Goal: Transaction & Acquisition: Obtain resource

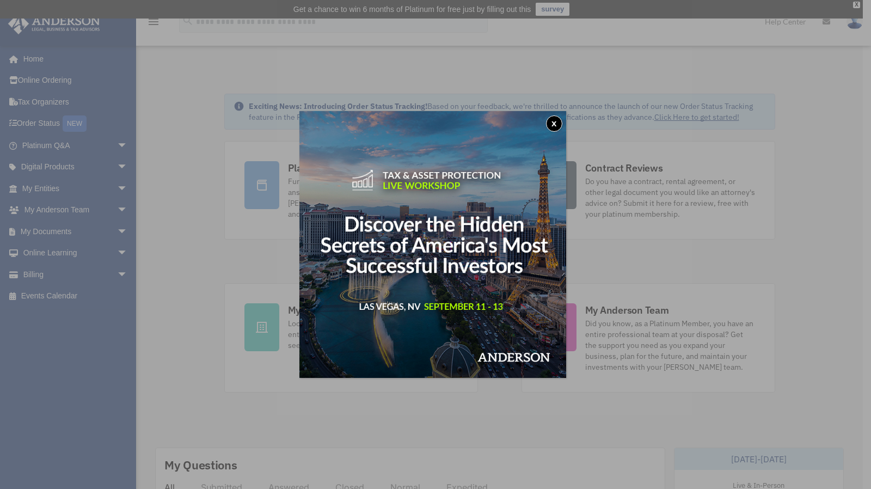
click at [558, 125] on button "x" at bounding box center [554, 123] width 16 height 16
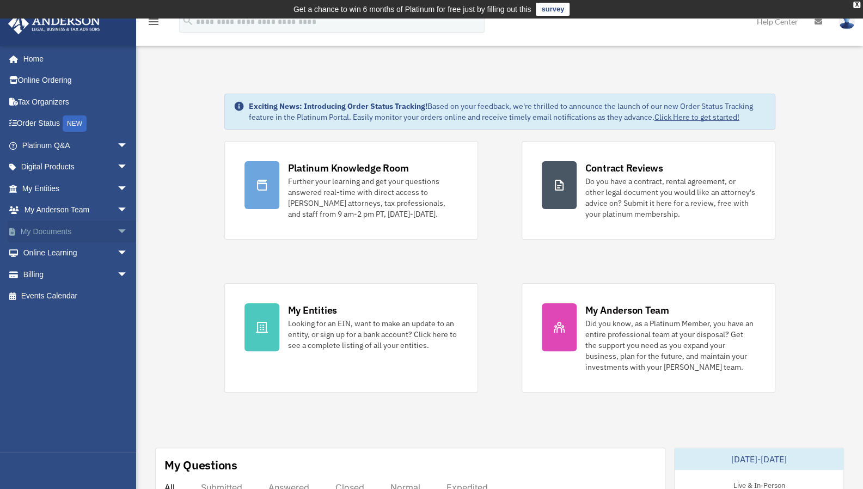
click at [117, 228] on span "arrow_drop_down" at bounding box center [128, 231] width 22 height 22
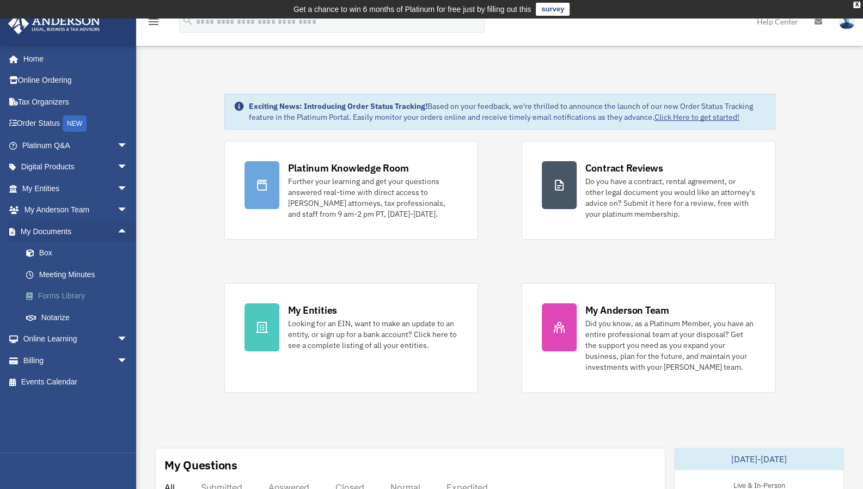
click at [103, 294] on link "Forms Library" at bounding box center [79, 296] width 129 height 22
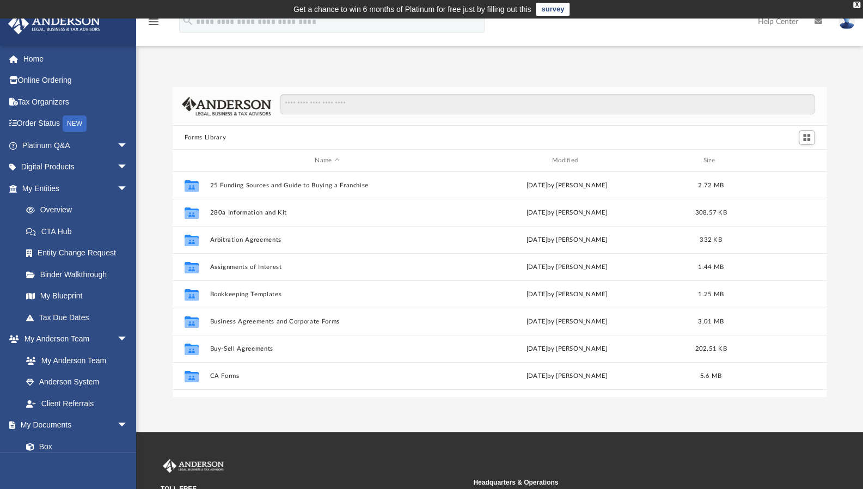
scroll to position [239, 646]
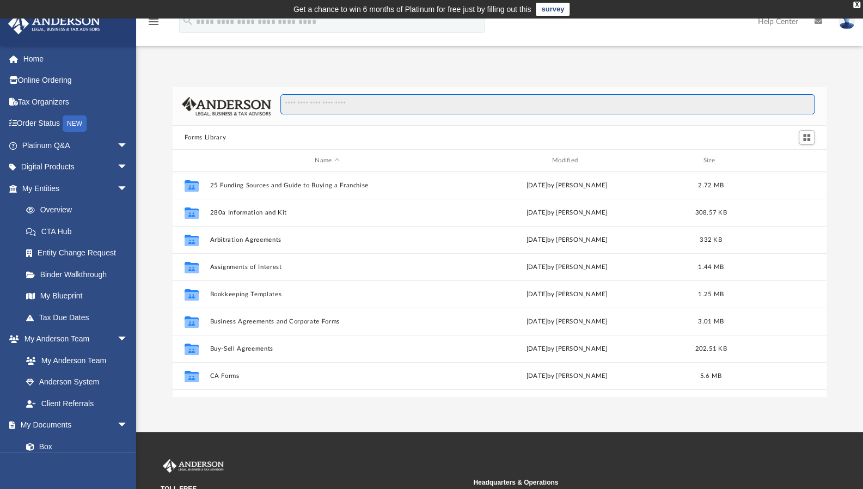
click at [380, 103] on input "Search files and folders" at bounding box center [547, 104] width 534 height 21
click at [370, 103] on input "Search files and folders" at bounding box center [547, 104] width 534 height 21
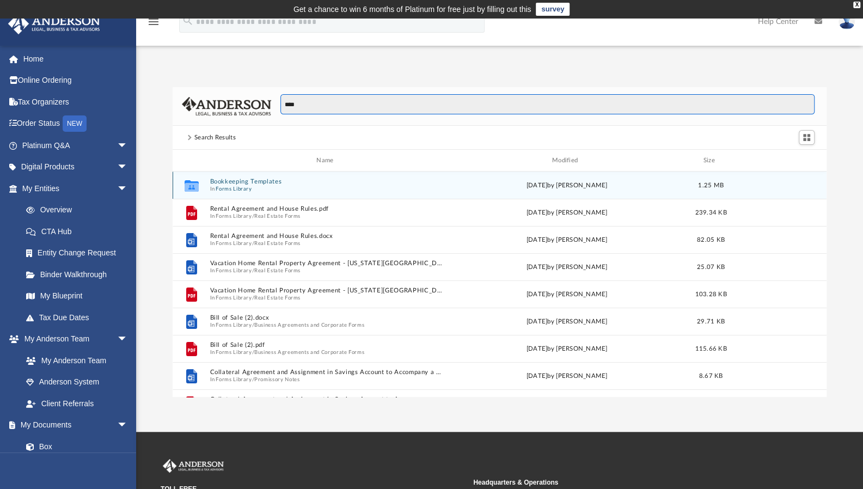
type input "****"
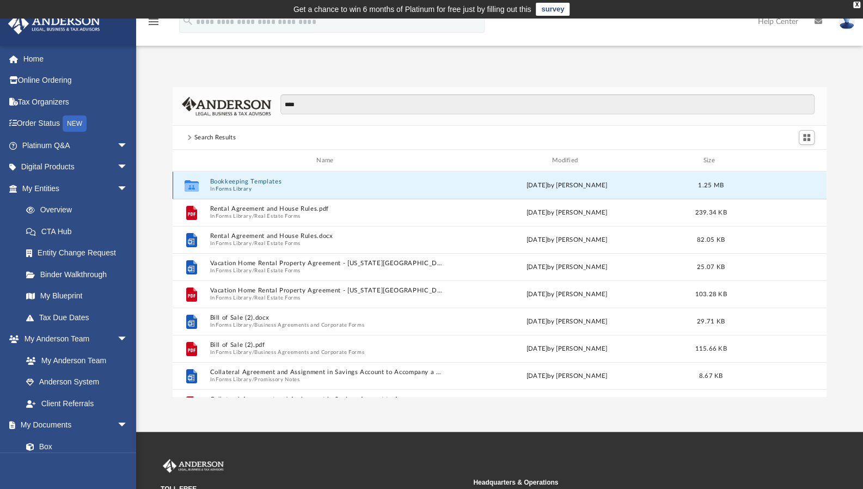
click at [255, 179] on button "Bookkeeping Templates" at bounding box center [327, 181] width 235 height 7
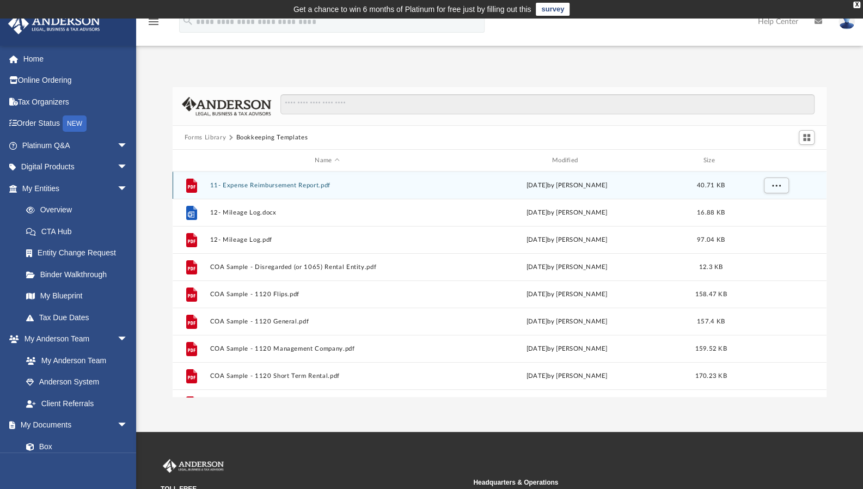
click at [311, 189] on div "File 11- Expense Reimbursement Report.pdf Tue Nov 15 2022 by Mary Acree 40.71 KB" at bounding box center [500, 184] width 654 height 27
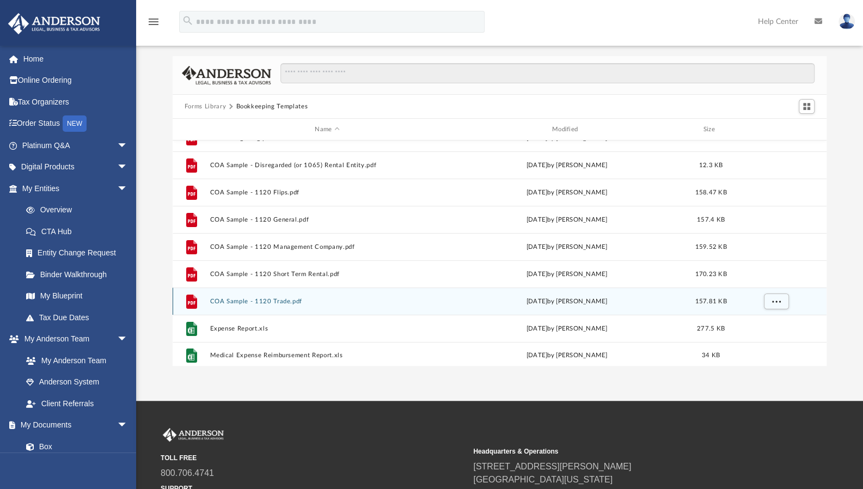
scroll to position [0, 0]
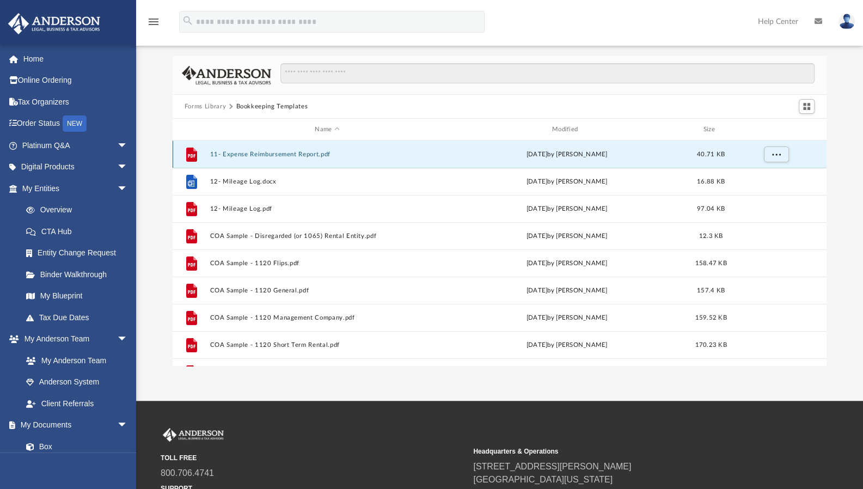
click at [304, 160] on div "File 11- Expense Reimbursement Report.pdf Tue Nov 15 2022 by Mary Acree 40.71 KB" at bounding box center [500, 153] width 654 height 27
click at [303, 152] on button "11- Expense Reimbursement Report.pdf" at bounding box center [327, 154] width 235 height 7
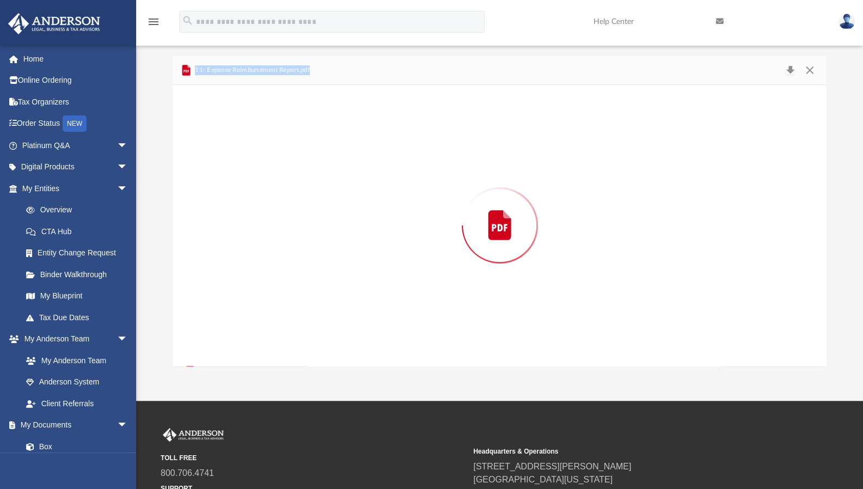
click at [303, 152] on div "Preview" at bounding box center [500, 225] width 654 height 281
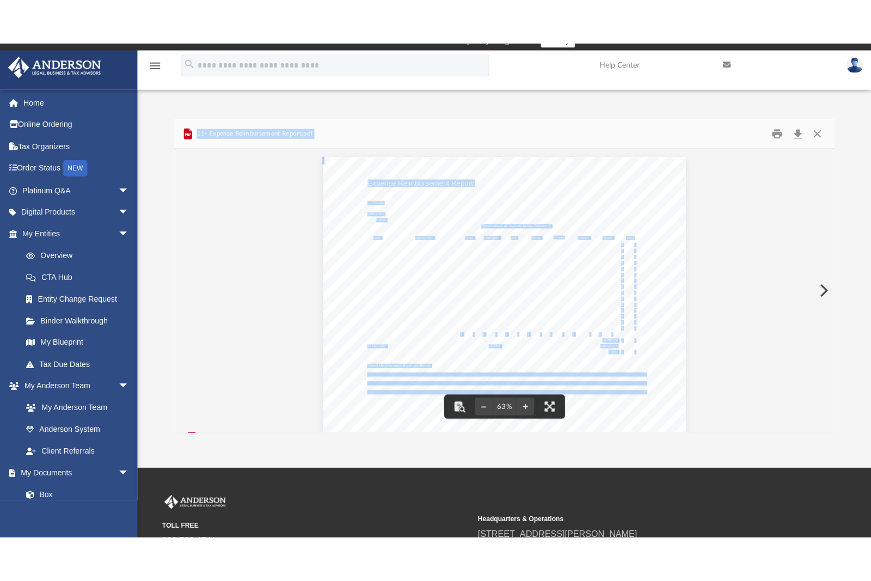
scroll to position [13, 0]
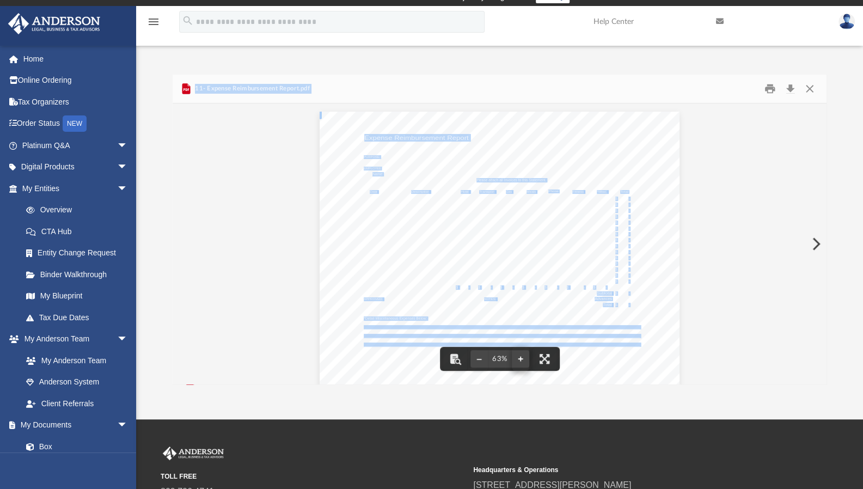
click at [520, 358] on button "File preview" at bounding box center [520, 359] width 17 height 24
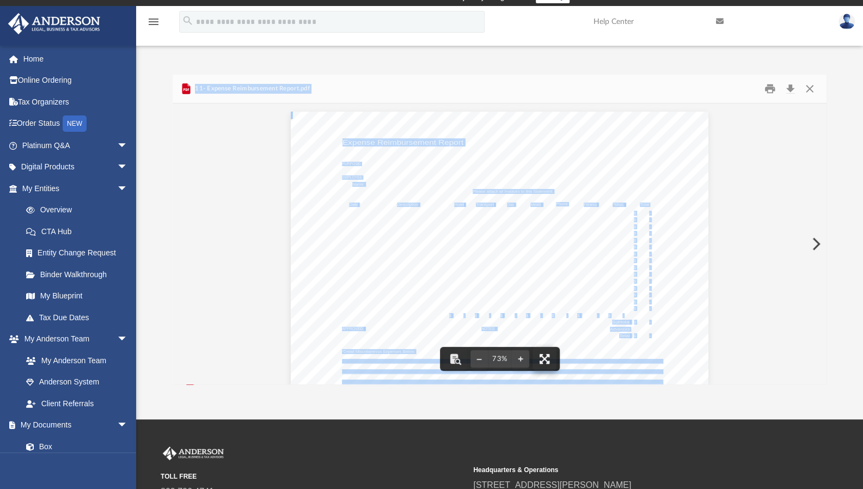
click at [551, 360] on button "File preview" at bounding box center [544, 359] width 24 height 24
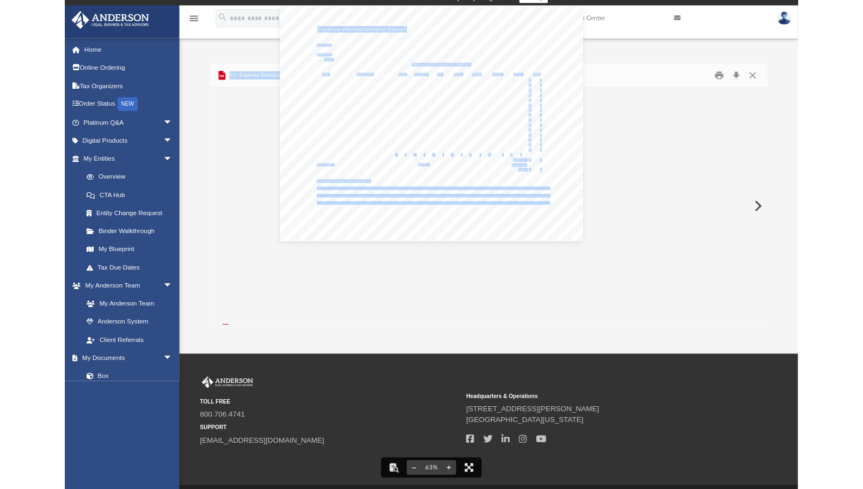
scroll to position [239, 646]
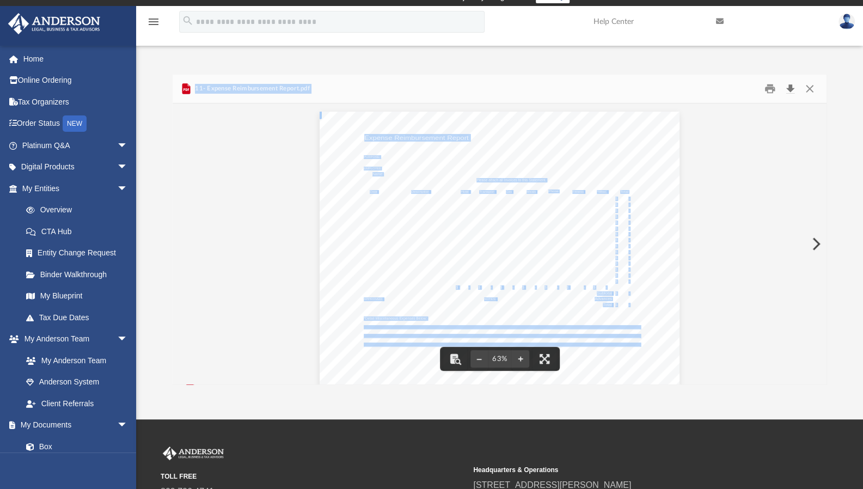
click at [785, 91] on button "Download" at bounding box center [790, 89] width 20 height 17
click at [810, 94] on button "Close" at bounding box center [810, 89] width 20 height 17
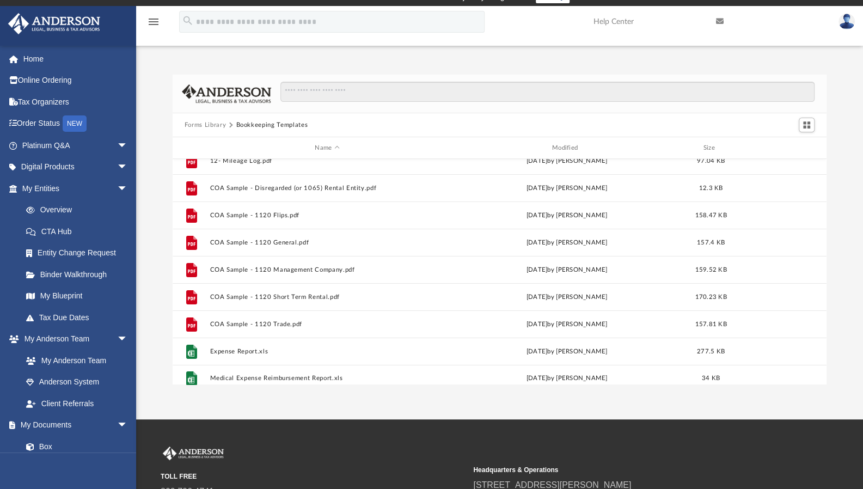
scroll to position [73, 0]
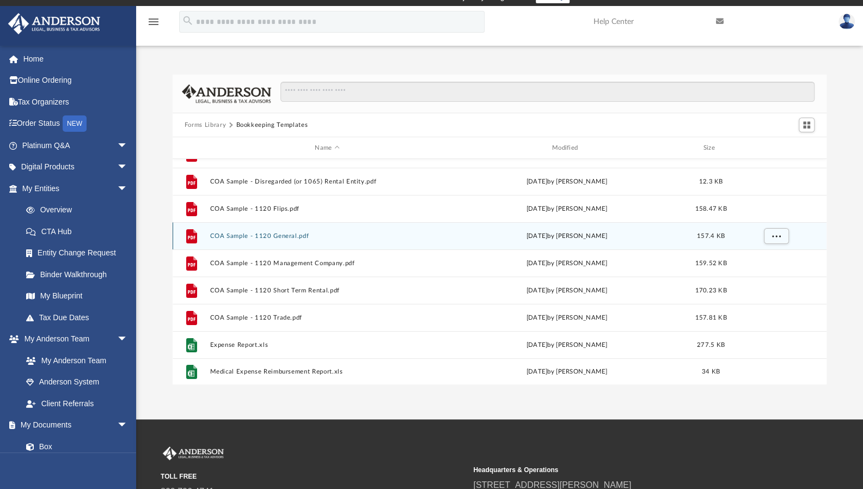
click at [415, 238] on button "COA Sample - 1120 General.pdf" at bounding box center [327, 235] width 235 height 7
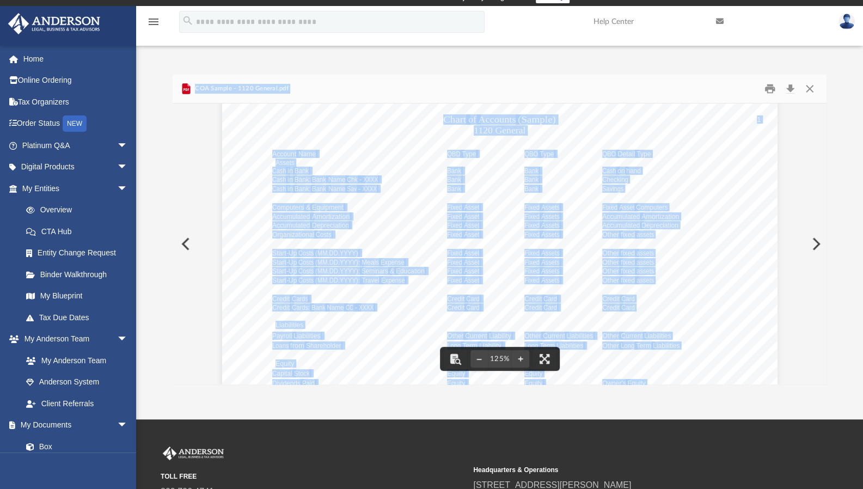
scroll to position [17, 0]
click at [725, 208] on div "Chart of Accounts (Sample) 1120 General 1 Account Name QBD Type QBO Type QBO De…" at bounding box center [499, 454] width 555 height 719
click at [748, 211] on div "Chart of Accounts (Sample) 1120 General 1 Account Name QBD Type QBO Type QBO De…" at bounding box center [499, 454] width 555 height 719
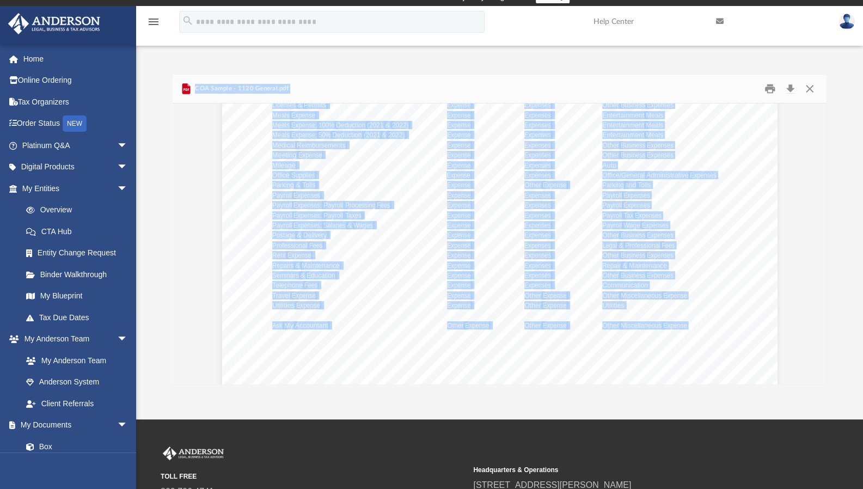
scroll to position [444, 0]
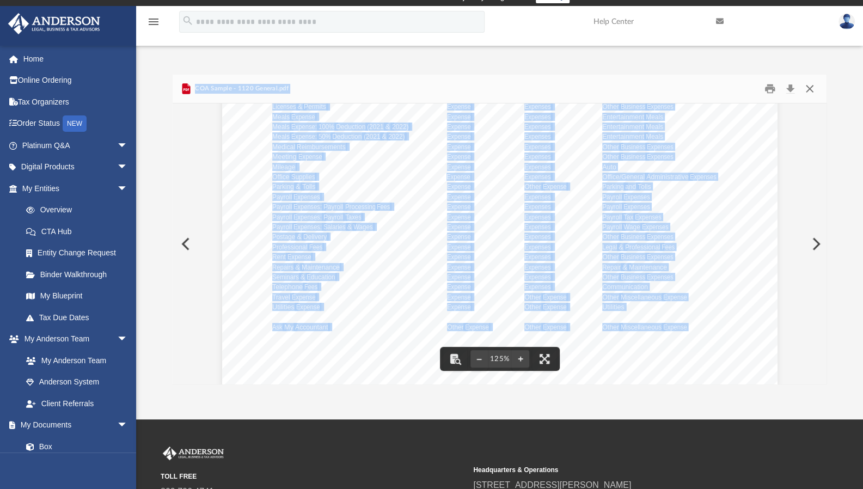
click at [812, 85] on button "Close" at bounding box center [810, 89] width 20 height 17
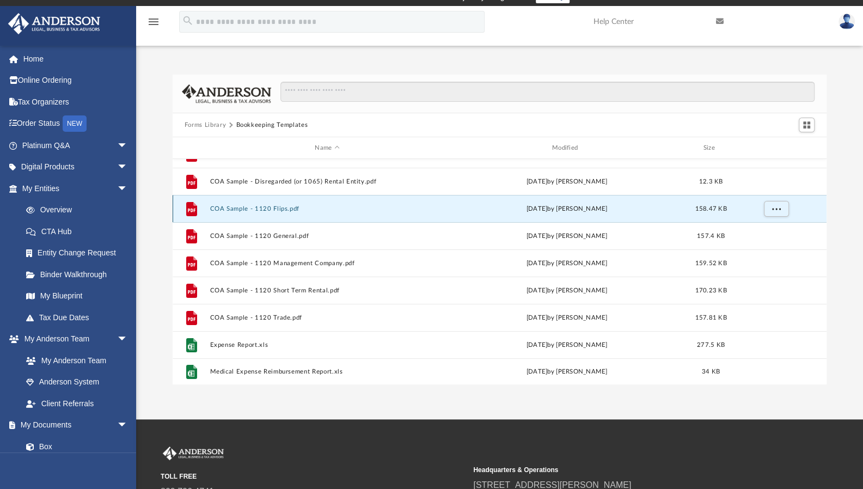
click at [315, 211] on button "COA Sample - 1120 Flips.pdf" at bounding box center [327, 208] width 235 height 7
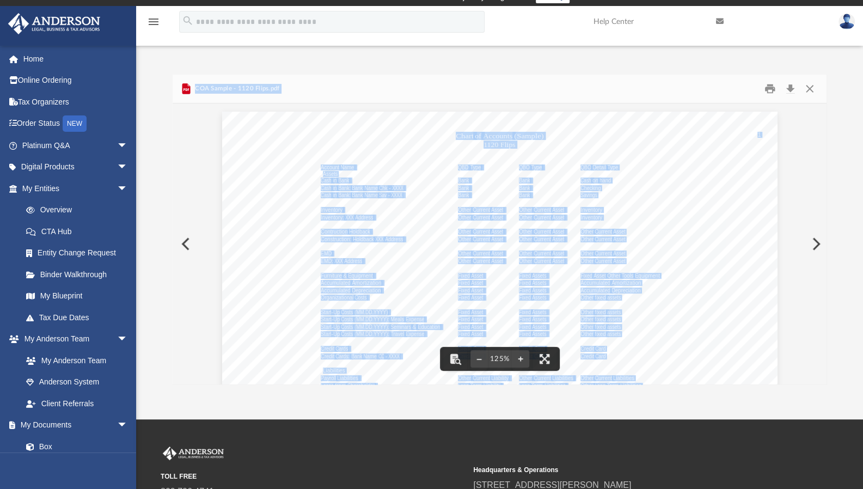
click at [262, 202] on div "Chart of Accounts (Sample) 1120 Flips 1 Account Name QBD Type QBO Type QBO Deta…" at bounding box center [499, 471] width 555 height 719
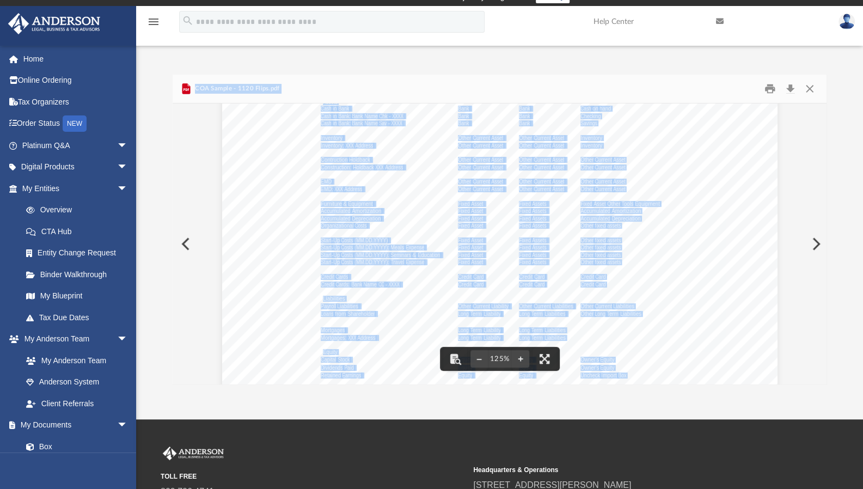
scroll to position [72, 0]
click at [453, 357] on button "File preview" at bounding box center [455, 359] width 24 height 24
click at [813, 241] on button "Preview" at bounding box center [815, 244] width 24 height 30
click at [818, 241] on button "Preview" at bounding box center [815, 244] width 24 height 30
click at [810, 242] on button "Preview" at bounding box center [815, 244] width 24 height 30
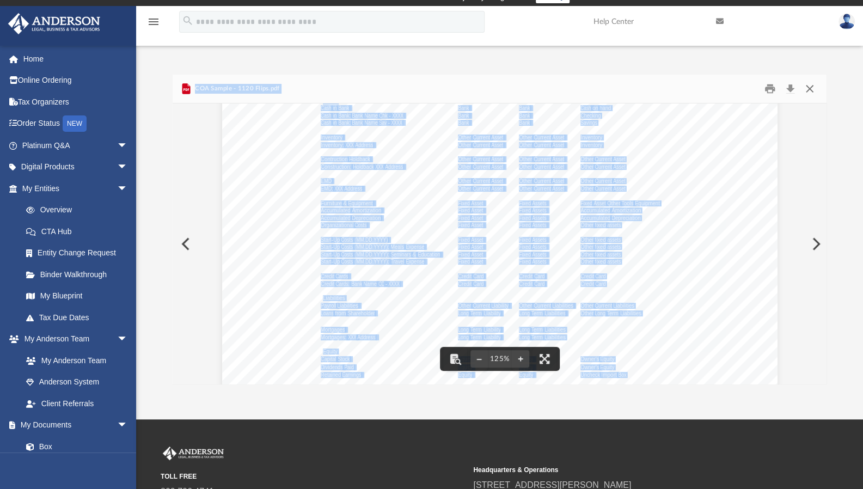
click at [809, 85] on button "Close" at bounding box center [810, 89] width 20 height 17
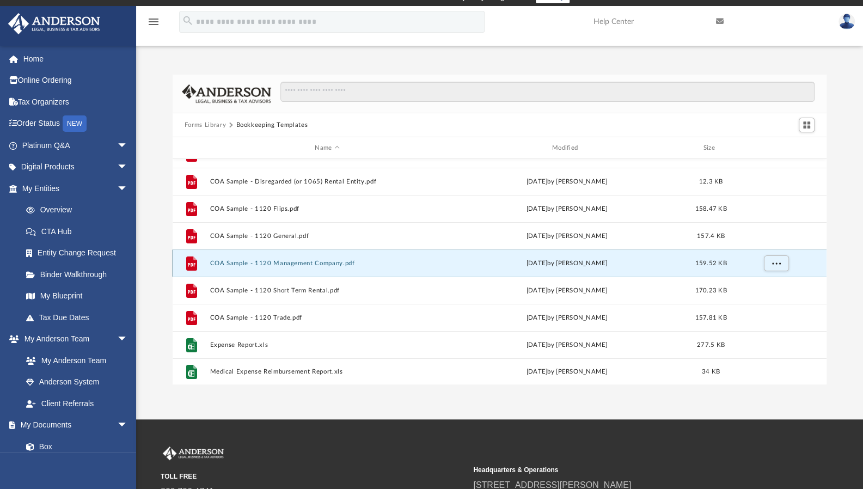
click at [306, 262] on button "COA Sample - 1120 Management Company.pdf" at bounding box center [327, 263] width 235 height 7
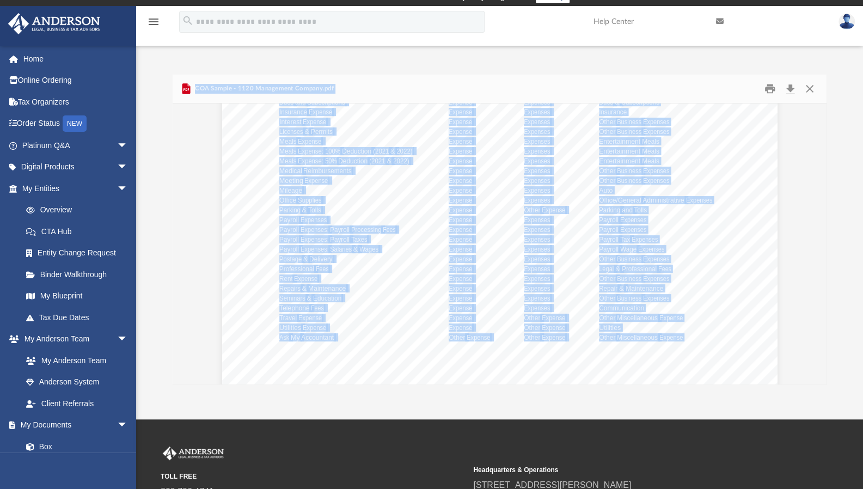
scroll to position [453, 0]
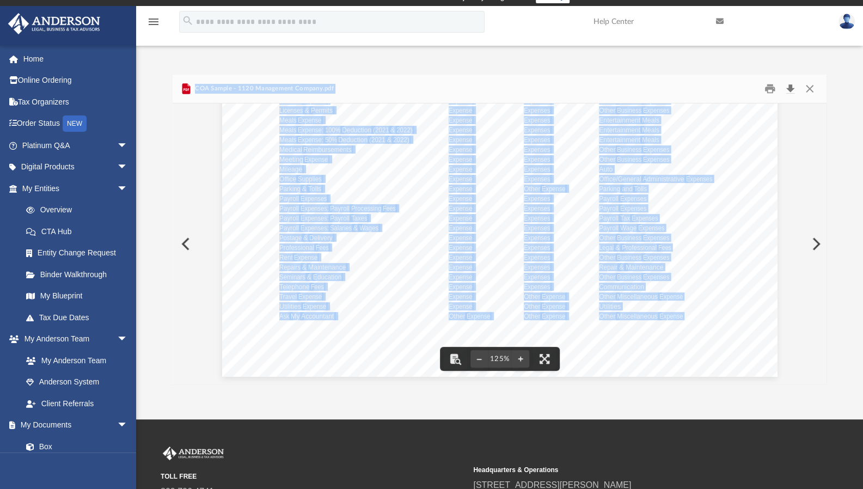
click at [788, 87] on button "Download" at bounding box center [790, 89] width 20 height 17
click at [812, 87] on button "Close" at bounding box center [810, 89] width 20 height 17
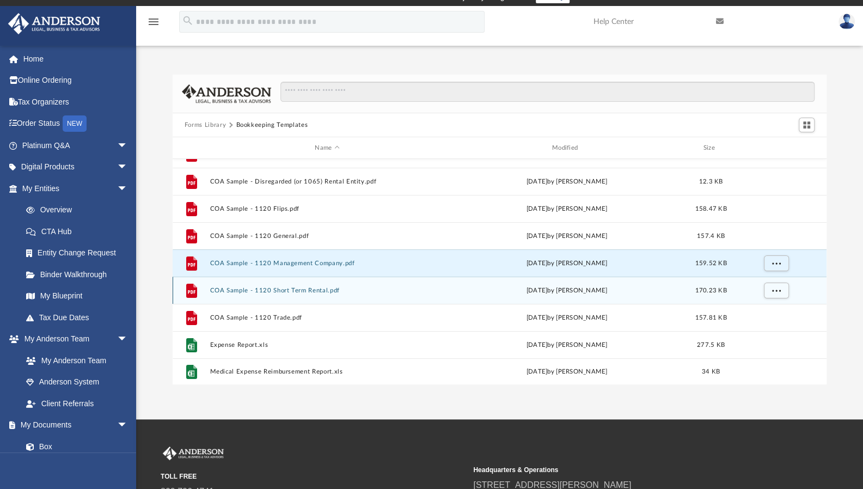
click at [319, 287] on button "COA Sample - 1120 Short Term Rental.pdf" at bounding box center [327, 290] width 235 height 7
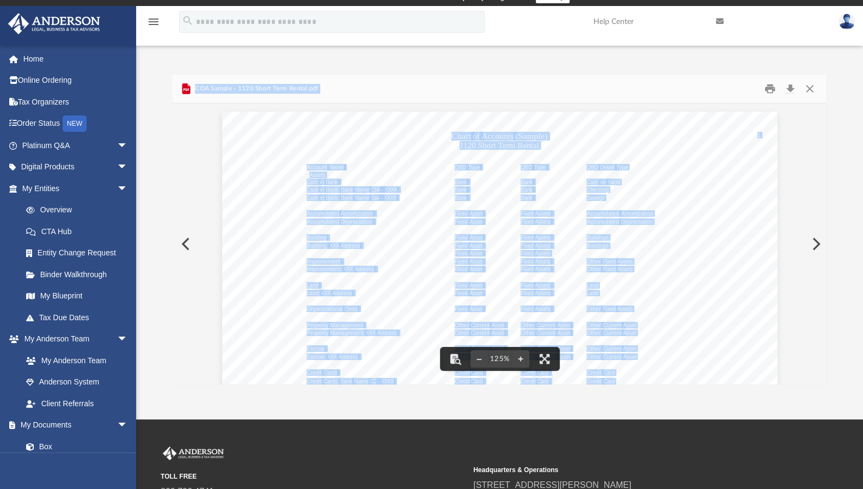
click at [815, 241] on button "Preview" at bounding box center [815, 244] width 24 height 30
click at [808, 89] on button "Close" at bounding box center [810, 89] width 20 height 17
click at [811, 87] on input "Search files and folders" at bounding box center [547, 92] width 534 height 21
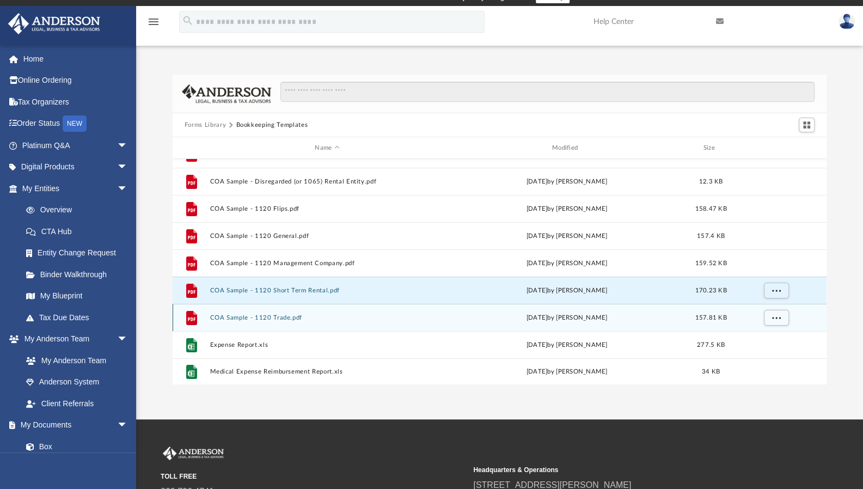
click at [272, 318] on button "COA Sample - 1120 Trade.pdf" at bounding box center [327, 317] width 235 height 7
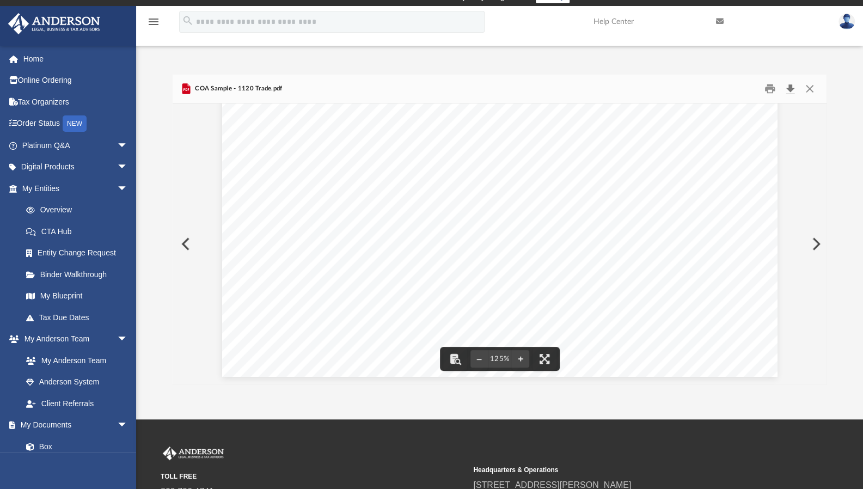
click at [790, 88] on button "Download" at bounding box center [790, 89] width 20 height 17
click at [842, 79] on div "Forms Library Bookkeeping Templates Name Modified Size File 12- Mileage Log.doc…" at bounding box center [499, 230] width 727 height 310
click at [809, 87] on button "Close" at bounding box center [810, 89] width 20 height 17
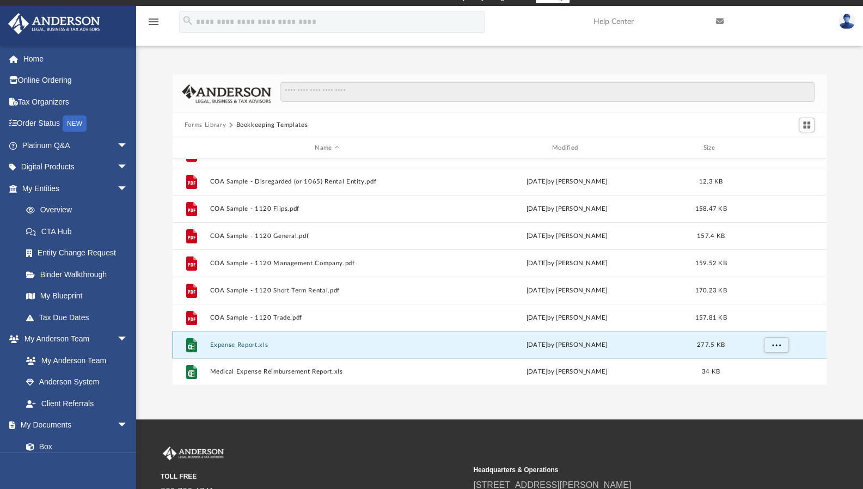
click at [254, 345] on button "Expense Report.xls" at bounding box center [327, 344] width 235 height 7
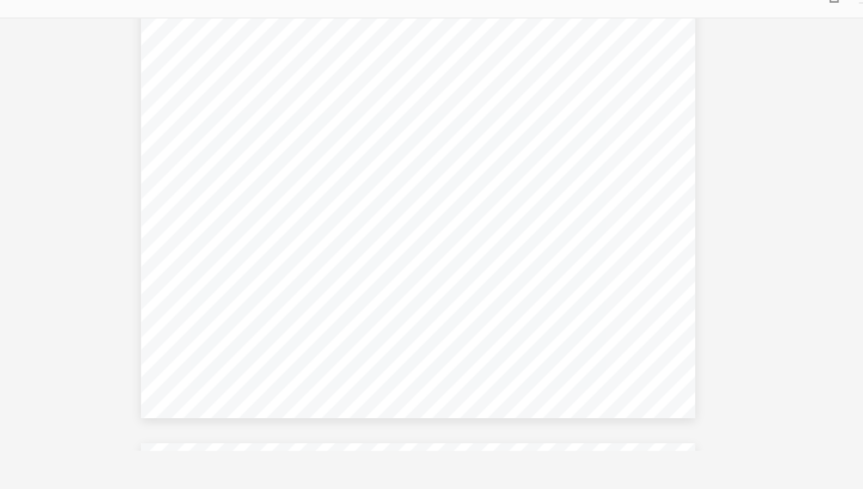
scroll to position [13, 0]
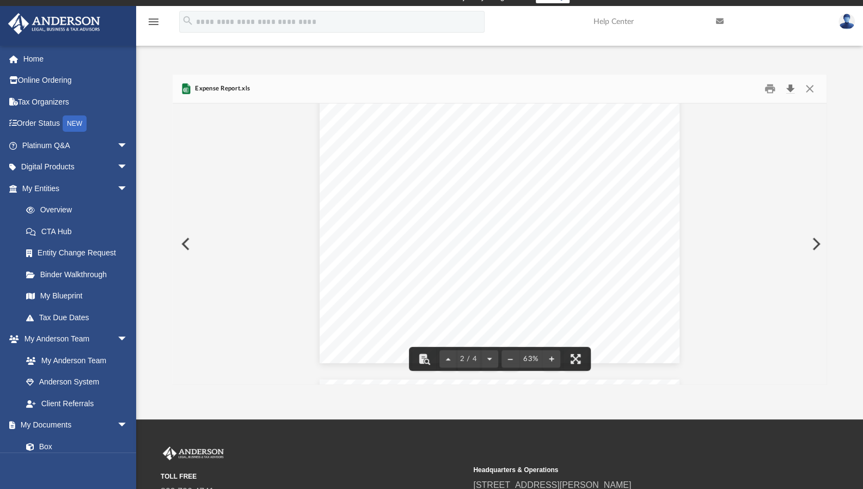
click at [785, 88] on button "Download" at bounding box center [790, 89] width 20 height 17
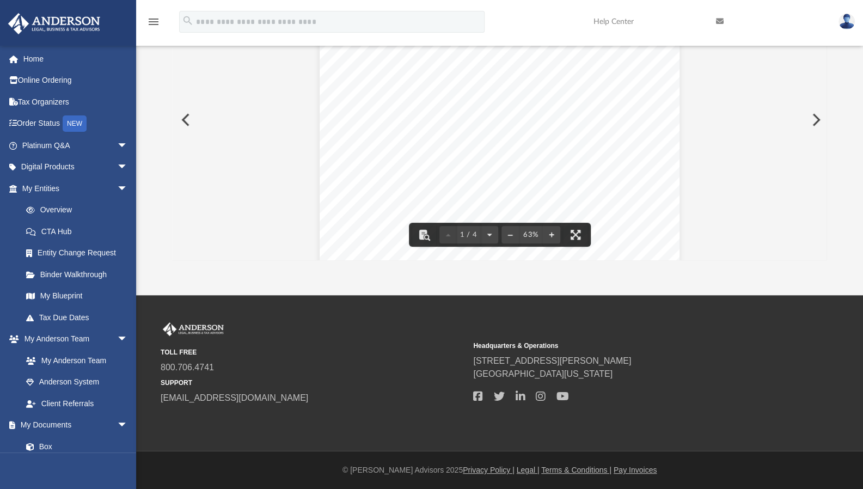
scroll to position [0, 0]
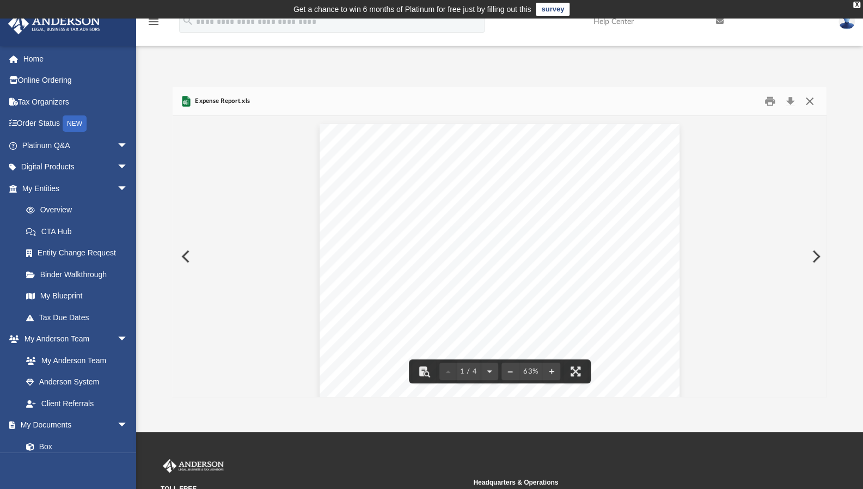
click at [811, 96] on button "Close" at bounding box center [810, 101] width 20 height 17
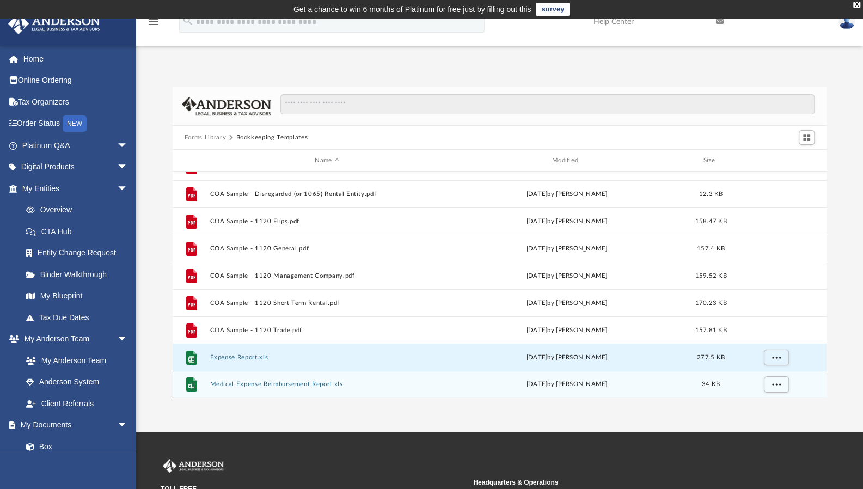
click at [303, 388] on div "File Medical Expense Reimbursement Report.xls Tue Nov 15 2022 by Mary Acree 34 …" at bounding box center [500, 384] width 654 height 27
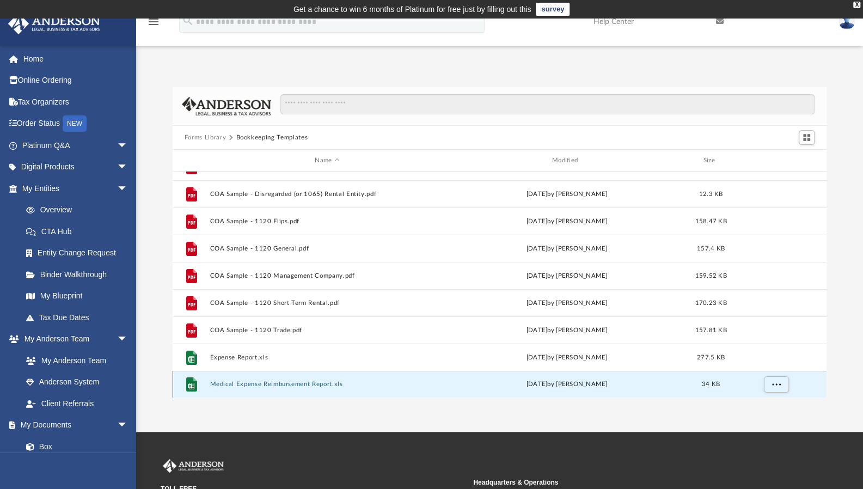
click at [308, 382] on button "Medical Expense Reimbursement Report.xls" at bounding box center [327, 383] width 235 height 7
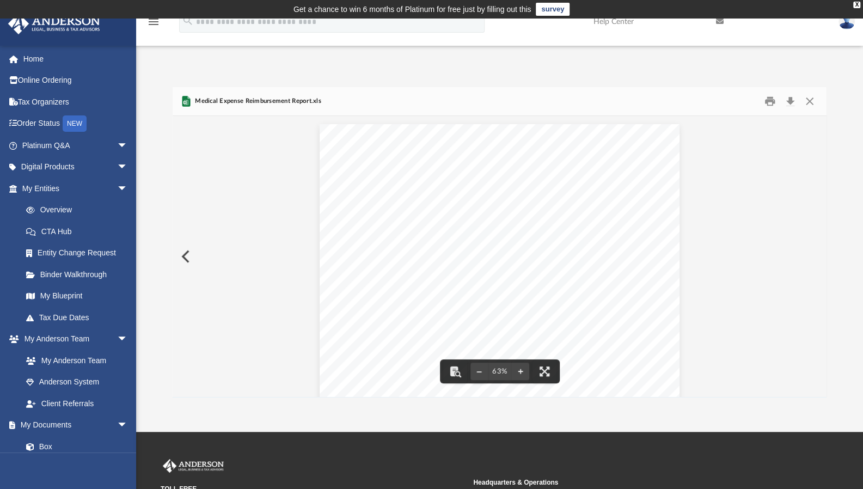
scroll to position [13, 0]
click at [808, 101] on button "Close" at bounding box center [810, 101] width 20 height 17
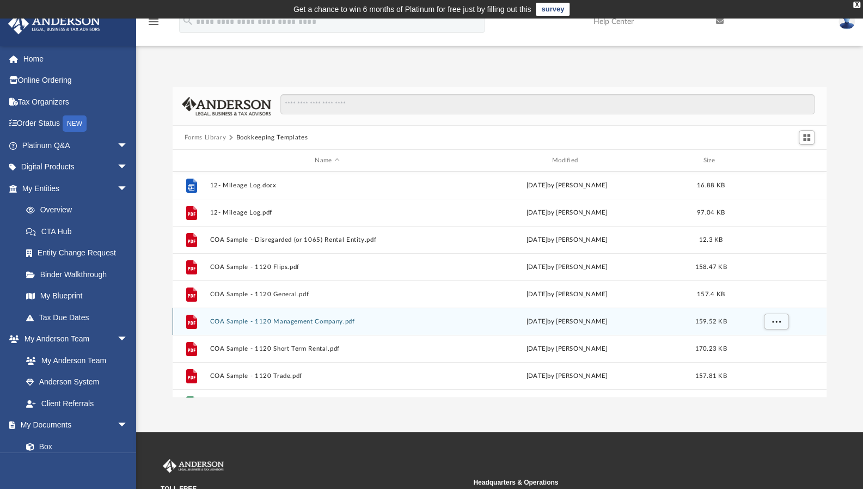
scroll to position [27, 0]
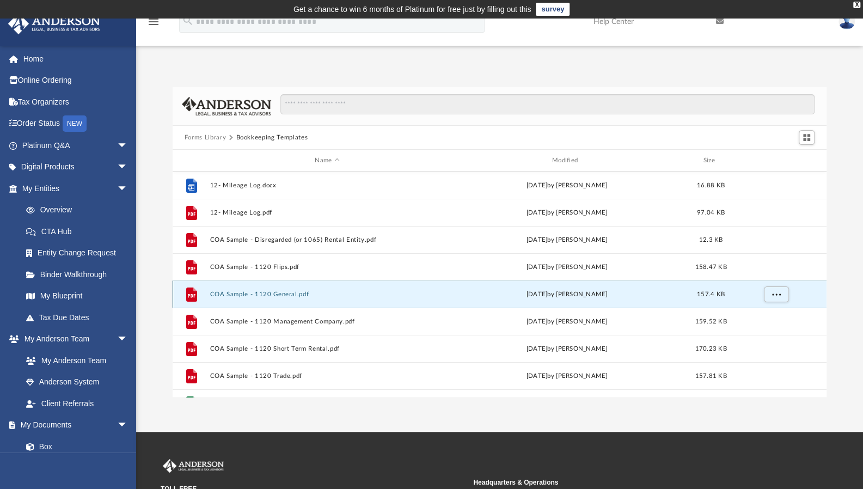
click at [300, 296] on button "COA Sample - 1120 General.pdf" at bounding box center [327, 294] width 235 height 7
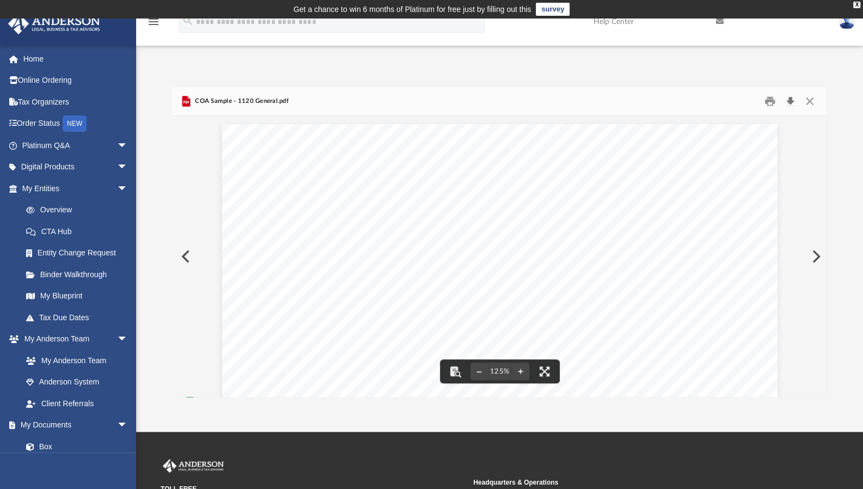
click at [793, 101] on button "Download" at bounding box center [790, 101] width 20 height 17
click at [789, 101] on button "Download" at bounding box center [790, 101] width 20 height 17
click at [827, 185] on div "Forms Library Bookkeeping Templates Name Modified Size File 11- Expense Reimbur…" at bounding box center [499, 242] width 727 height 310
click at [813, 105] on button "Close" at bounding box center [810, 101] width 20 height 17
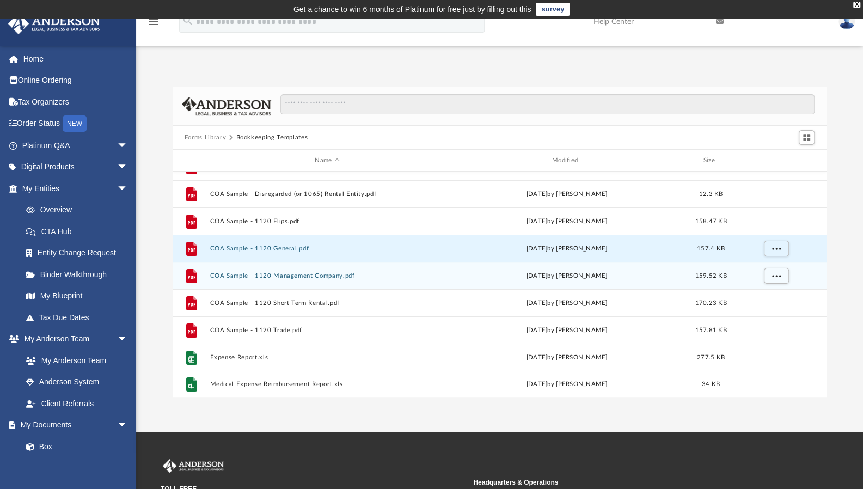
scroll to position [0, 0]
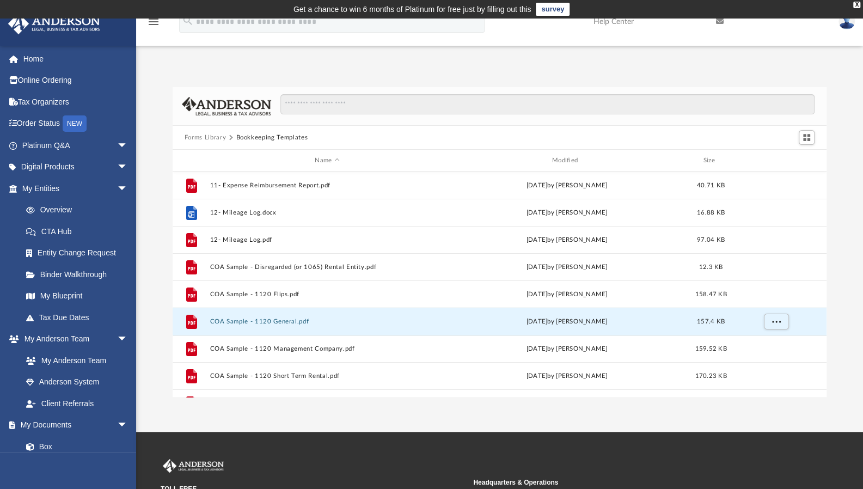
click at [222, 141] on button "Forms Library" at bounding box center [205, 138] width 41 height 10
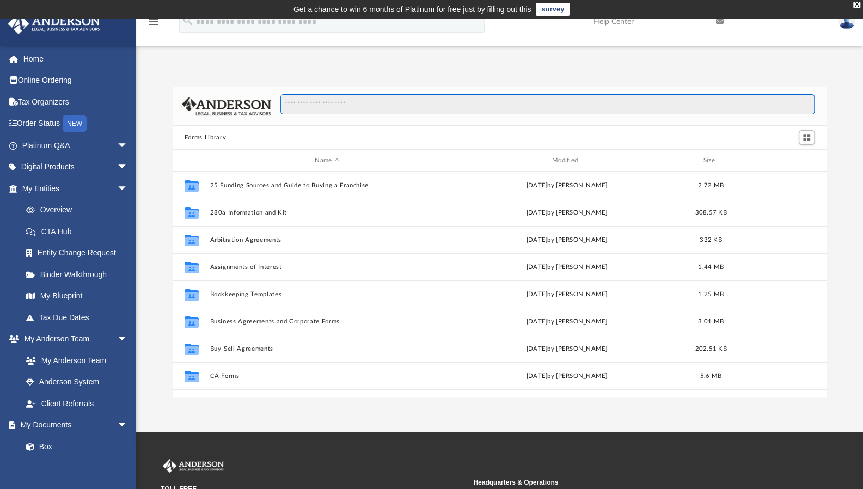
click at [358, 107] on input "Search files and folders" at bounding box center [547, 104] width 534 height 21
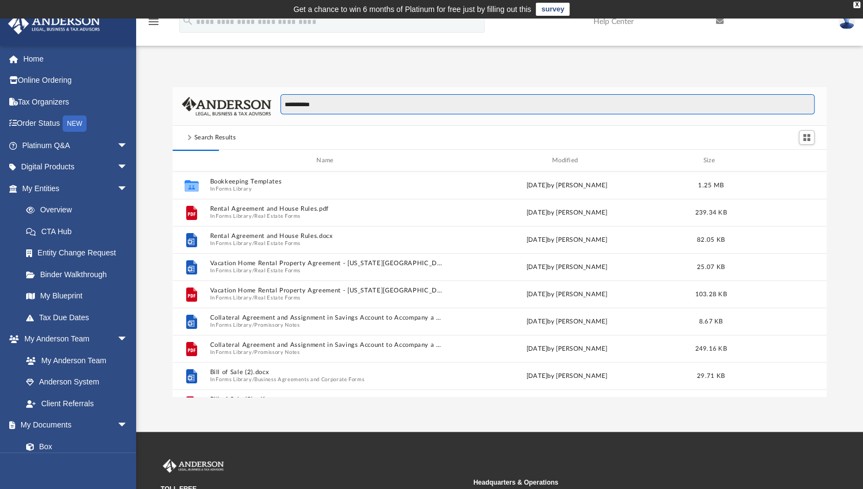
type input "**********"
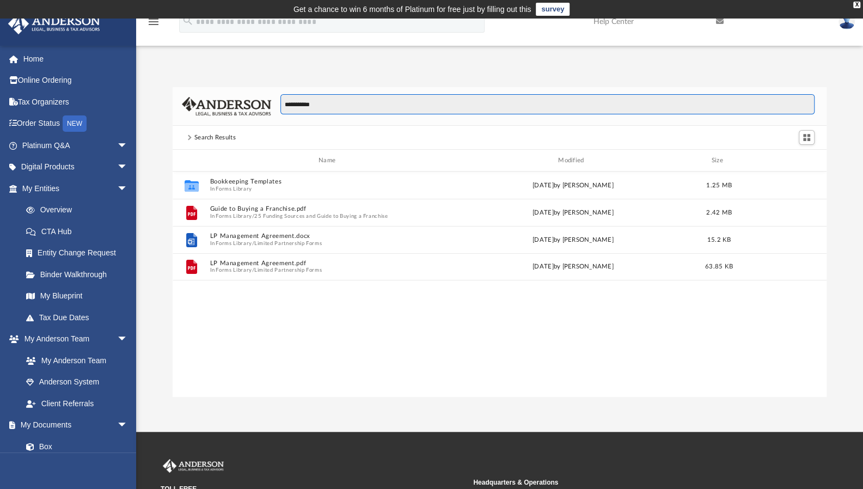
click at [489, 110] on input "**********" at bounding box center [547, 104] width 534 height 21
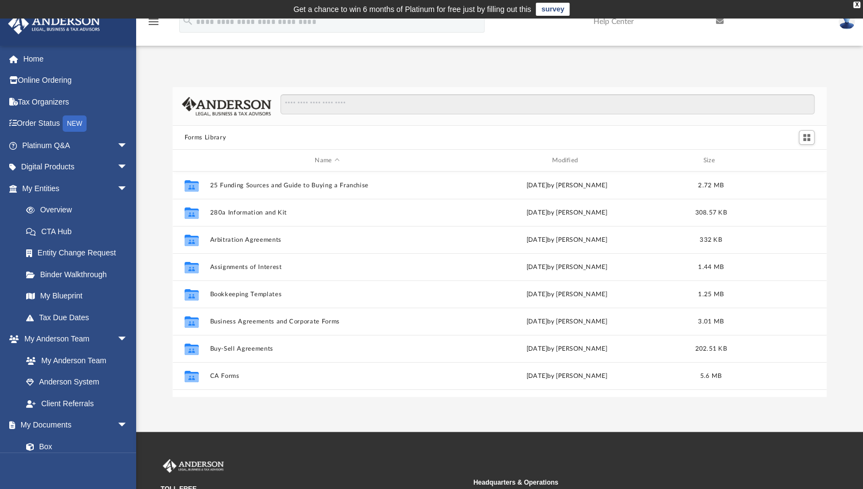
click at [452, 65] on div "Forms Library Name Modified Size Collaborated Folder 25 Funding Sources and Gui…" at bounding box center [499, 230] width 727 height 333
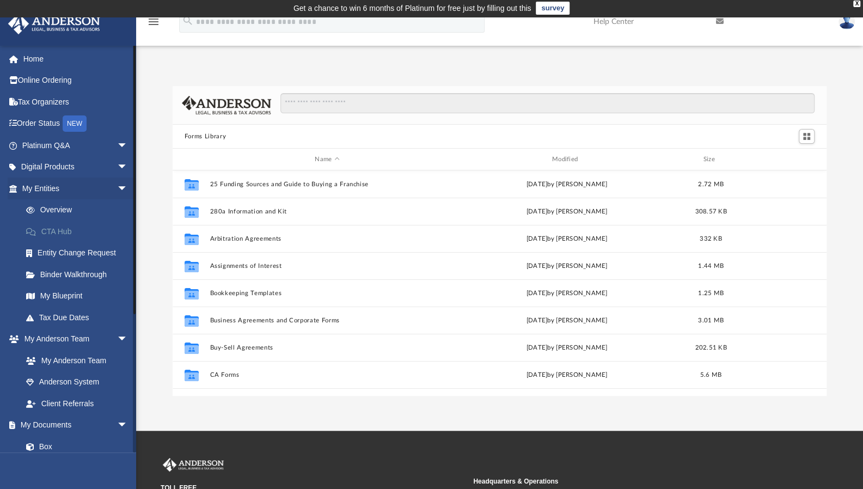
click at [75, 225] on link "CTA Hub" at bounding box center [79, 231] width 129 height 22
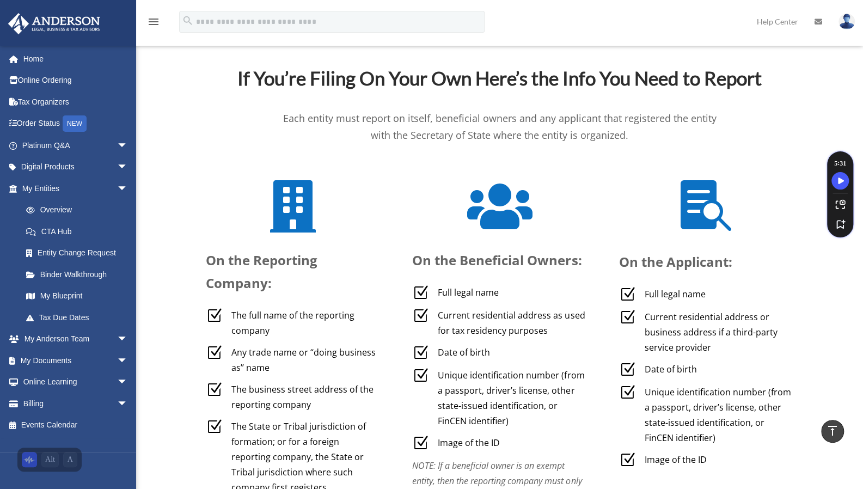
scroll to position [3660, 0]
click at [88, 358] on link "My Documents arrow_drop_down" at bounding box center [76, 360] width 137 height 22
click at [117, 358] on span "arrow_drop_down" at bounding box center [128, 360] width 22 height 22
click at [74, 424] on link "Forms Library" at bounding box center [79, 425] width 129 height 22
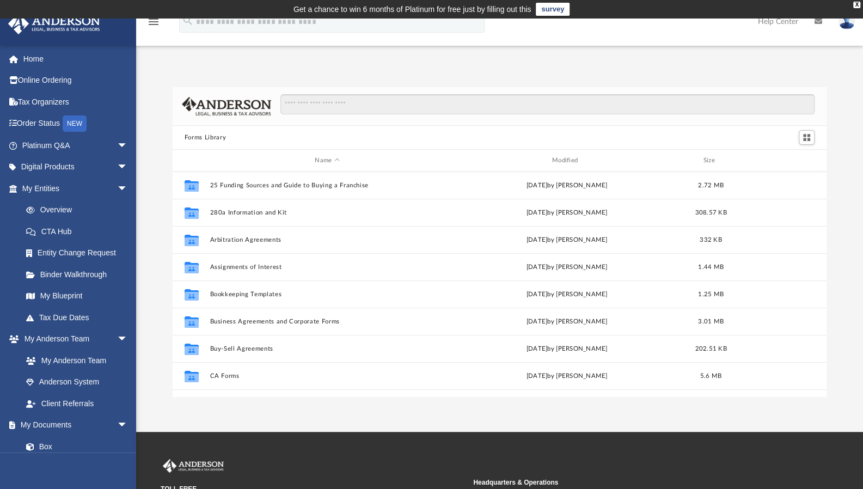
scroll to position [239, 646]
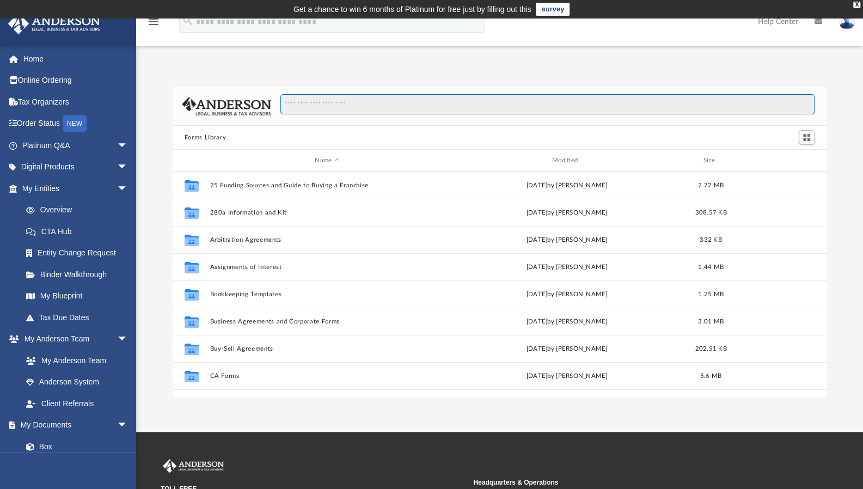
click at [355, 105] on input "Search files and folders" at bounding box center [547, 104] width 534 height 21
type input "****"
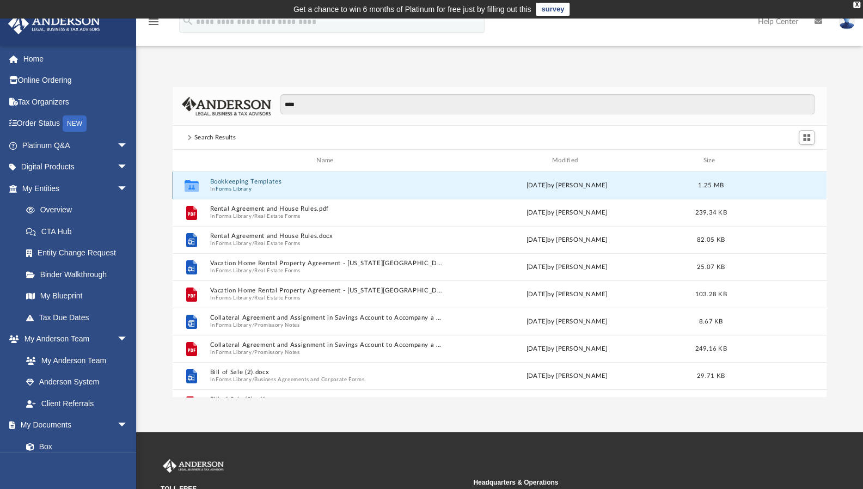
click at [274, 178] on button "Bookkeeping Templates" at bounding box center [327, 181] width 235 height 7
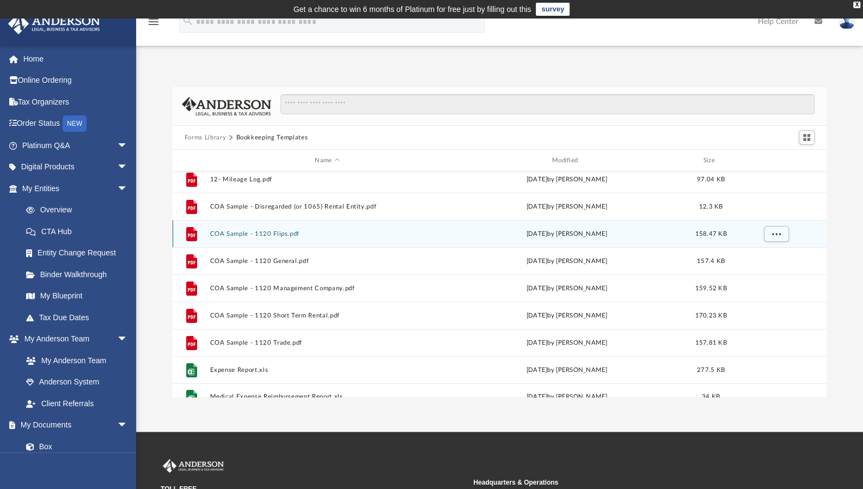
scroll to position [62, 0]
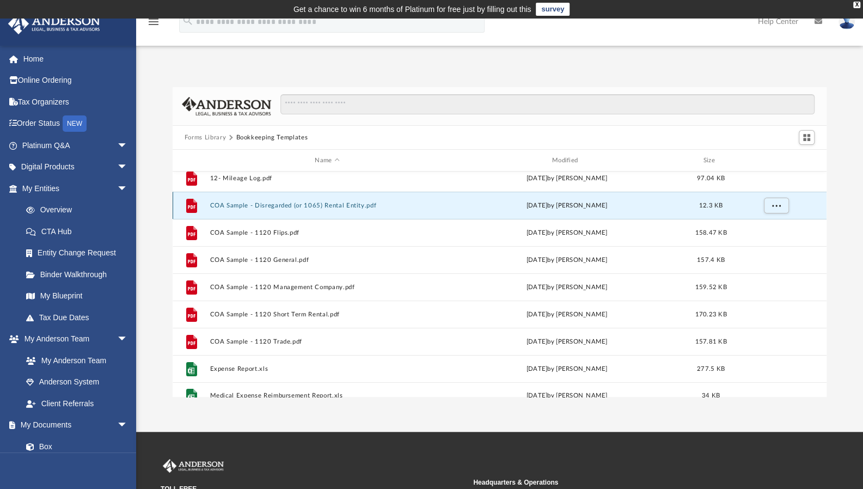
click at [336, 205] on button "COA Sample - Disregarded (or 1065) Rental Entity.pdf" at bounding box center [327, 205] width 235 height 7
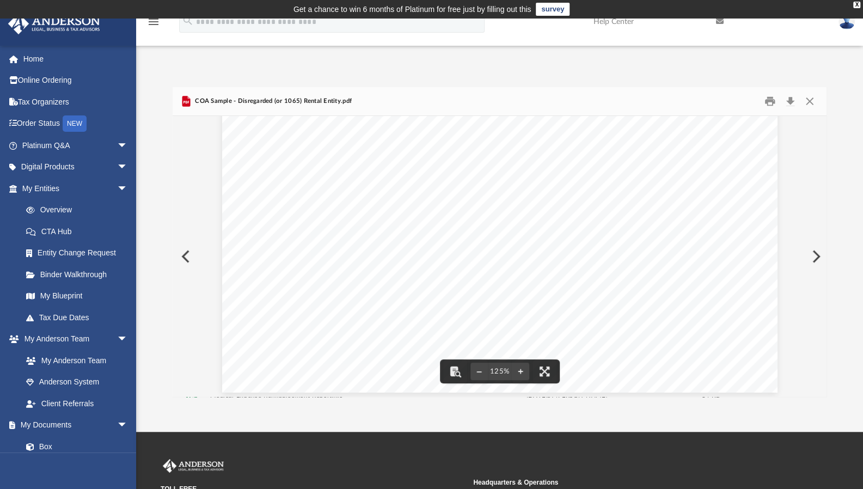
scroll to position [450, 0]
click at [813, 103] on button "Close" at bounding box center [810, 101] width 20 height 17
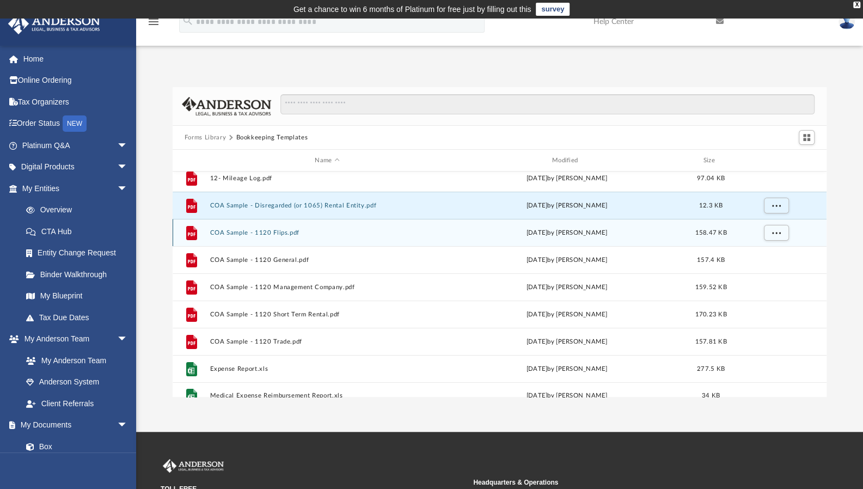
click at [361, 237] on div "File COA Sample - 1120 Flips.pdf [DATE] by [PERSON_NAME] 158.47 KB" at bounding box center [500, 232] width 654 height 27
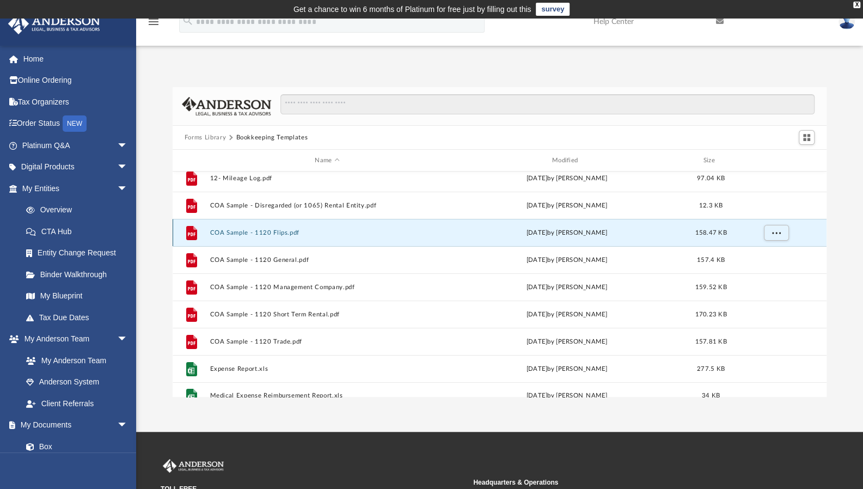
click at [361, 237] on div "File COA Sample - 1120 Flips.pdf [DATE] by [PERSON_NAME] 158.47 KB" at bounding box center [500, 232] width 654 height 27
click at [291, 230] on button "COA Sample - 1120 Flips.pdf" at bounding box center [327, 232] width 235 height 7
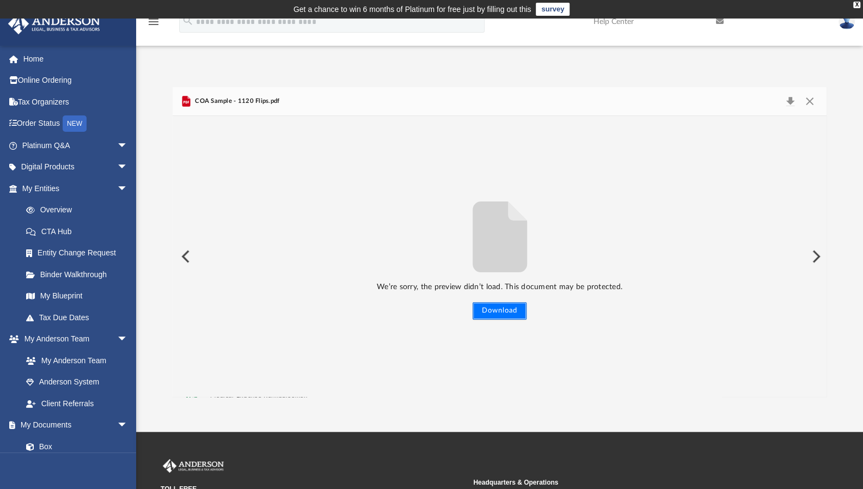
click at [507, 308] on button "Download" at bounding box center [499, 310] width 54 height 17
click at [514, 321] on div "We’re sorry, the preview didn’t load. This document may be protected. Download" at bounding box center [500, 256] width 654 height 281
click at [813, 99] on button "Close" at bounding box center [810, 101] width 20 height 15
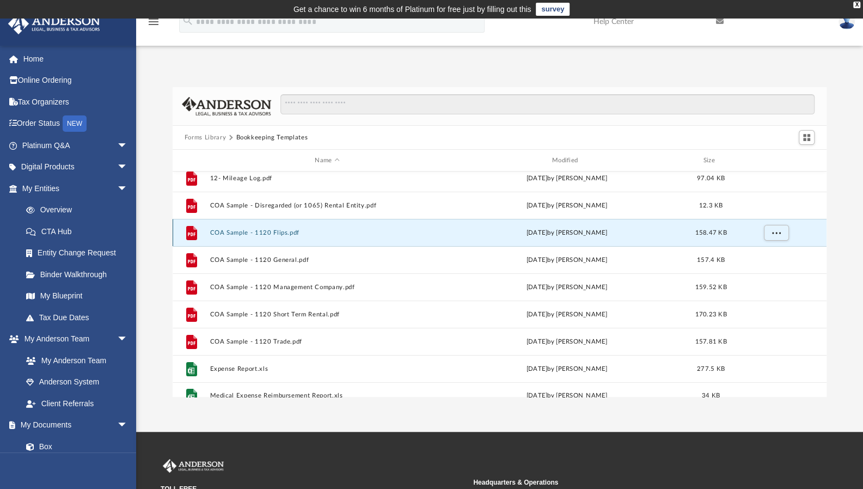
click at [284, 232] on button "COA Sample - 1120 Flips.pdf" at bounding box center [327, 232] width 235 height 7
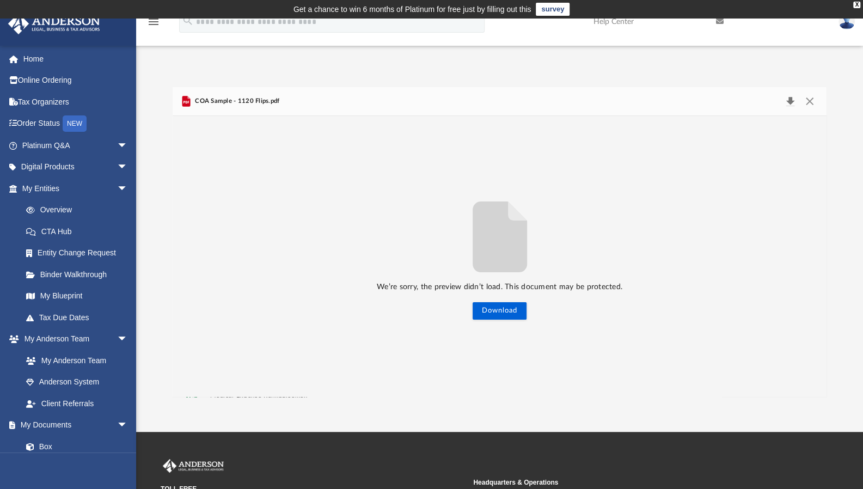
click at [790, 102] on button "Download" at bounding box center [790, 101] width 20 height 15
click at [807, 100] on button "Close" at bounding box center [810, 101] width 20 height 15
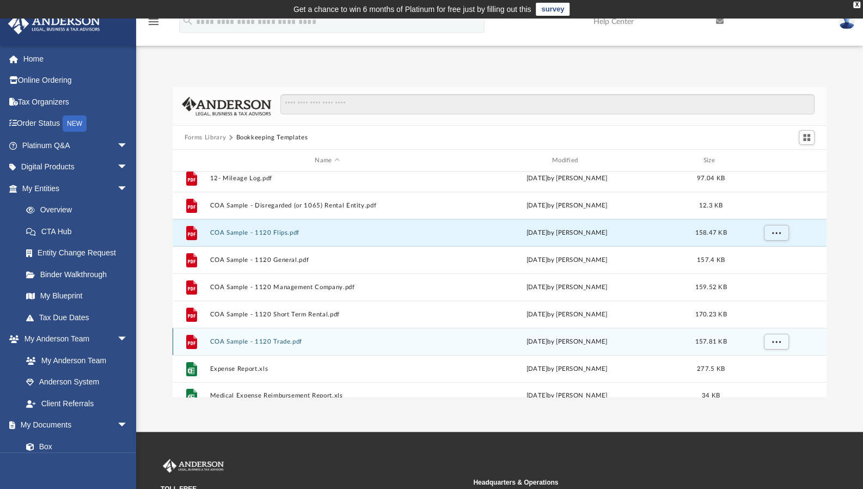
scroll to position [73, 0]
